Goal: Task Accomplishment & Management: Manage account settings

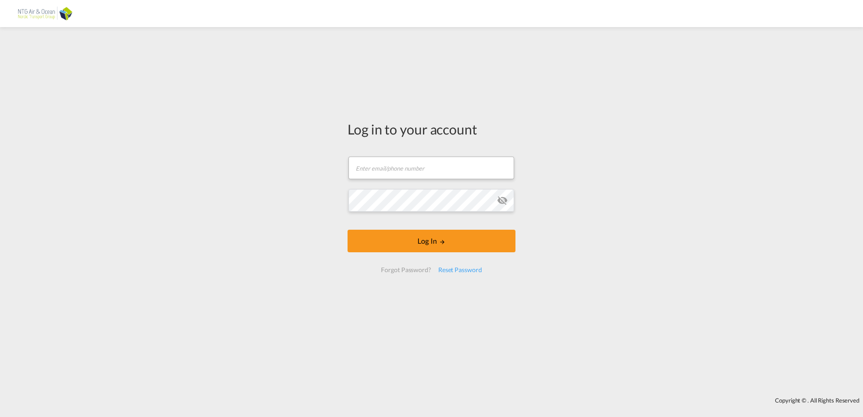
click at [388, 169] on input "text" at bounding box center [432, 168] width 166 height 23
type input "[EMAIL_ADDRESS][PERSON_NAME][DOMAIN_NAME]"
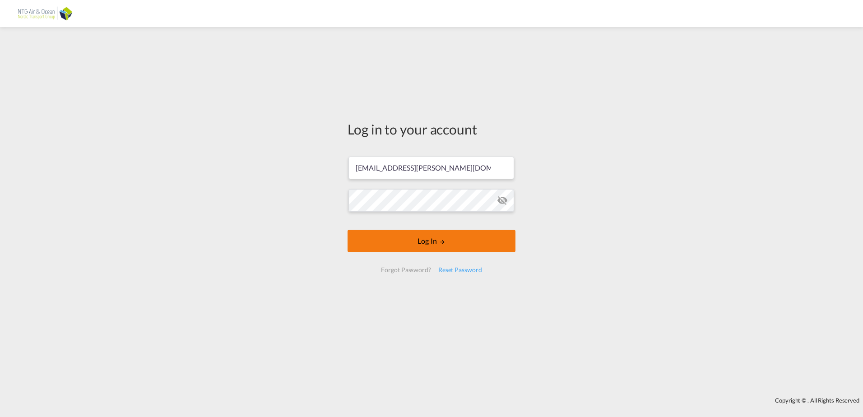
click at [436, 243] on button "Log In" at bounding box center [432, 241] width 168 height 23
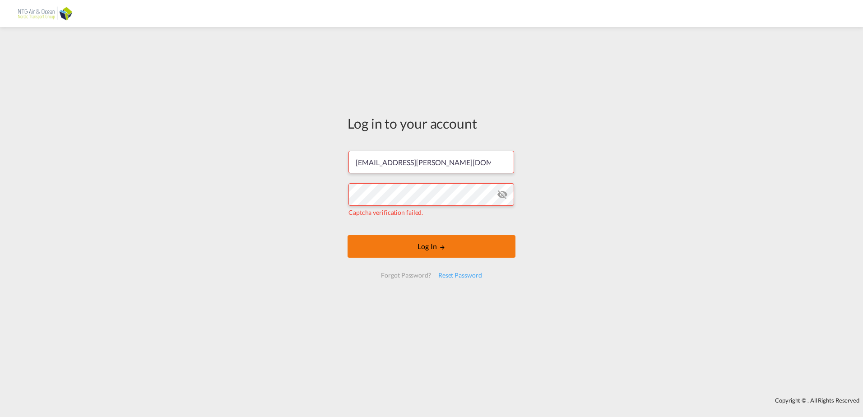
click at [434, 244] on button "Log In" at bounding box center [432, 246] width 168 height 23
click at [429, 246] on button "Log In" at bounding box center [432, 246] width 168 height 23
click at [499, 193] on md-icon "icon-eye-off" at bounding box center [502, 194] width 11 height 11
click at [429, 247] on button "Log In" at bounding box center [432, 246] width 168 height 23
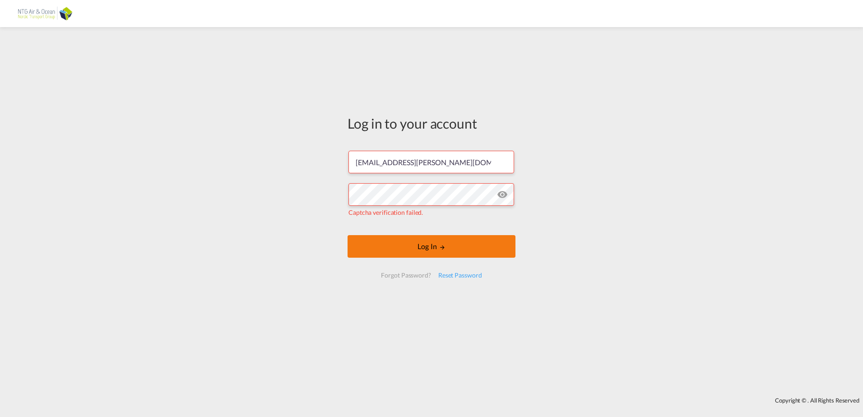
click at [433, 246] on button "Log In" at bounding box center [432, 246] width 168 height 23
click at [473, 165] on input "[EMAIL_ADDRESS][PERSON_NAME][DOMAIN_NAME]" at bounding box center [432, 162] width 166 height 23
click at [426, 245] on button "Log In" at bounding box center [432, 246] width 168 height 23
